Goal: Transaction & Acquisition: Purchase product/service

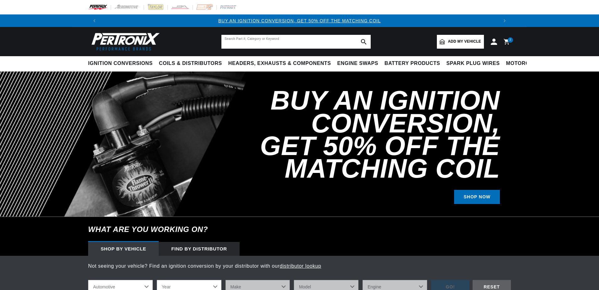
click at [295, 41] on input "text" at bounding box center [296, 42] width 149 height 14
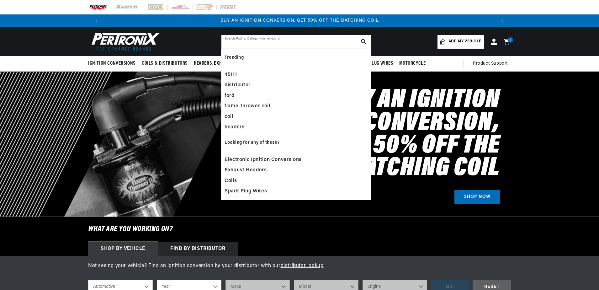
paste input "30-1543"
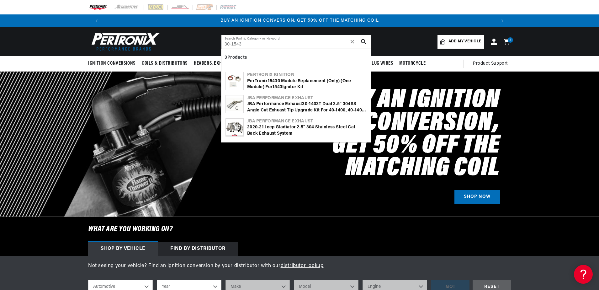
type input "30-1543"
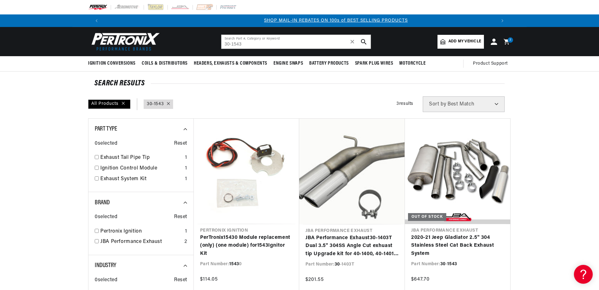
scroll to position [0, 392]
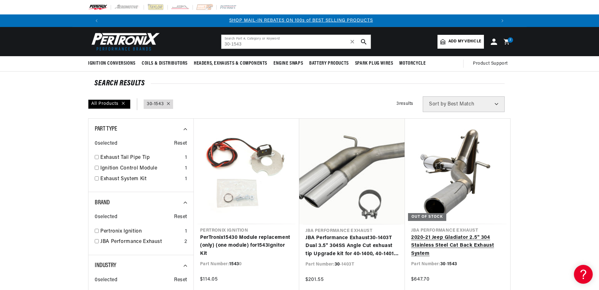
click at [453, 234] on link "2020-21 Jeep Gladiator 2.5" 304 Stainless Steel Cat Back Exhaust System" at bounding box center [457, 246] width 93 height 24
